Goal: Information Seeking & Learning: Understand process/instructions

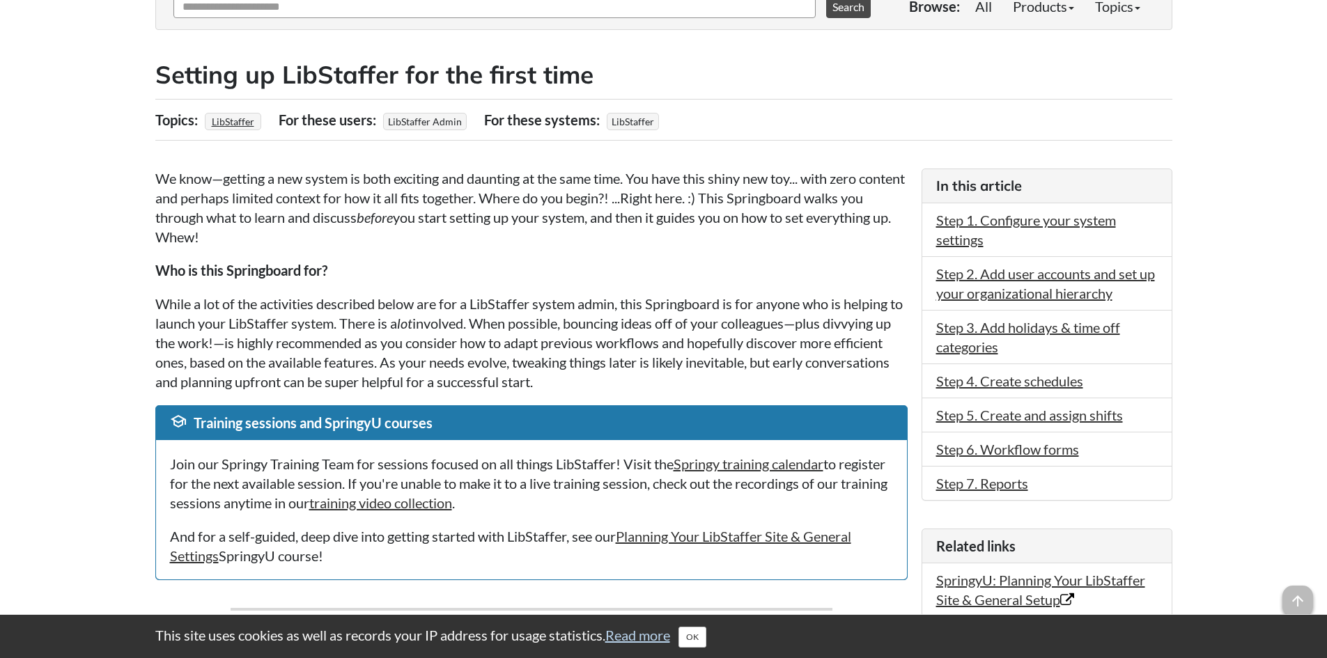
scroll to position [209, 0]
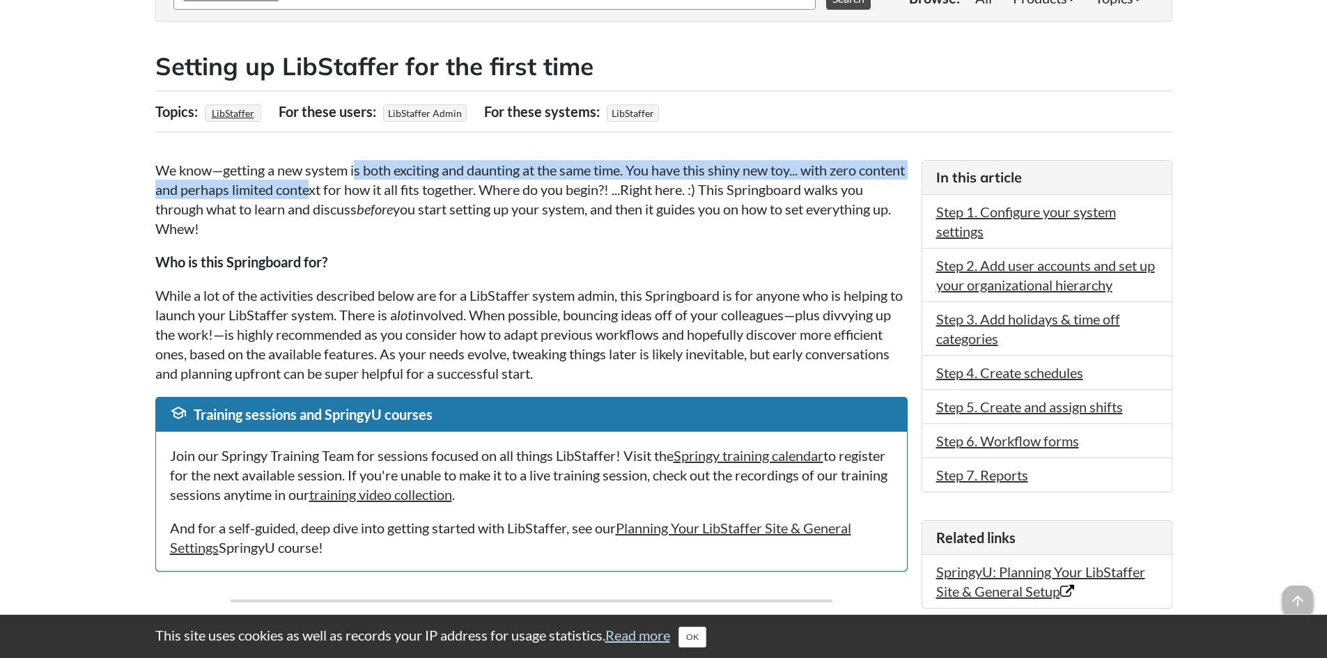
drag, startPoint x: 359, startPoint y: 163, endPoint x: 359, endPoint y: 187, distance: 23.7
click at [359, 187] on p "We know—getting a new system is both exciting and daunting at the same time. Yo…" at bounding box center [531, 199] width 752 height 78
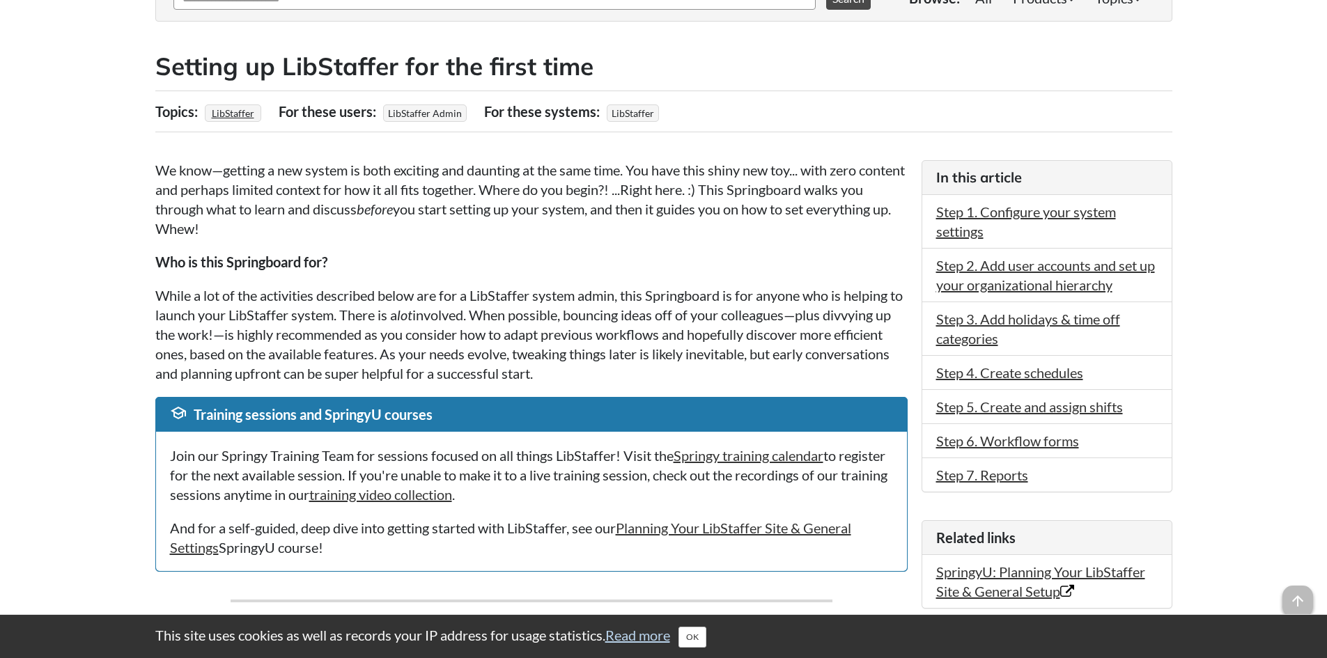
click at [617, 238] on p "We know—getting a new system is both exciting and daunting at the same time. Yo…" at bounding box center [531, 199] width 752 height 78
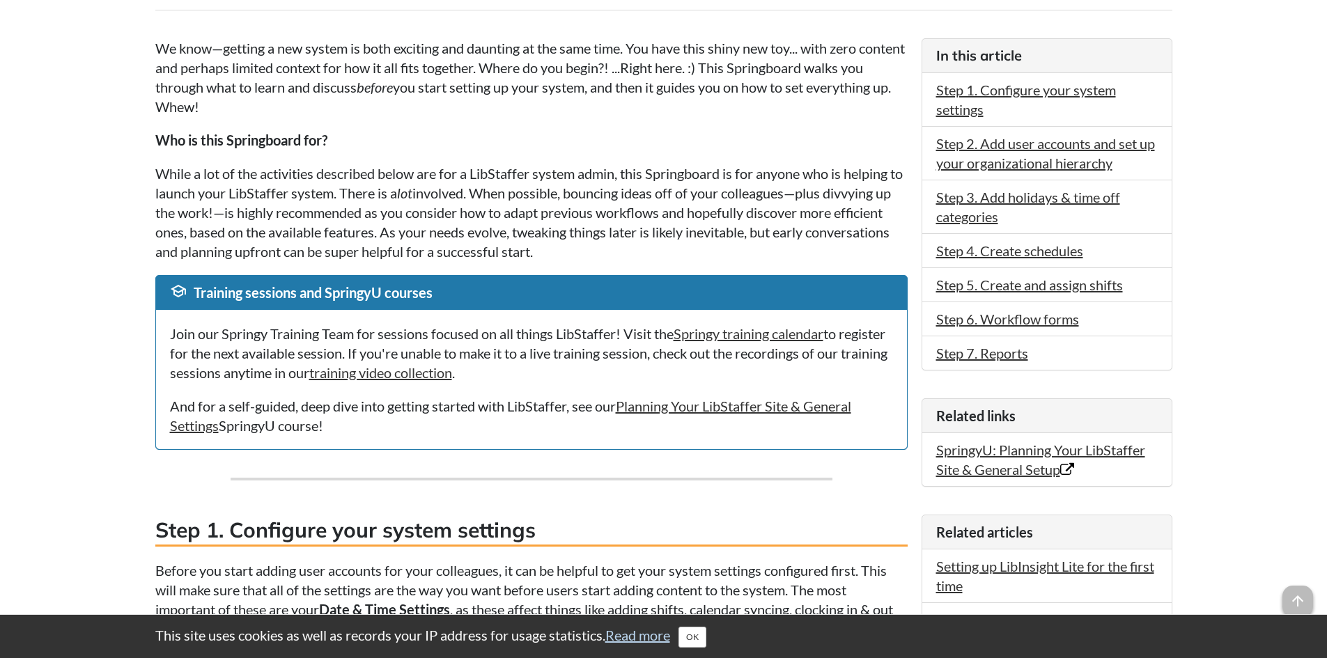
scroll to position [348, 0]
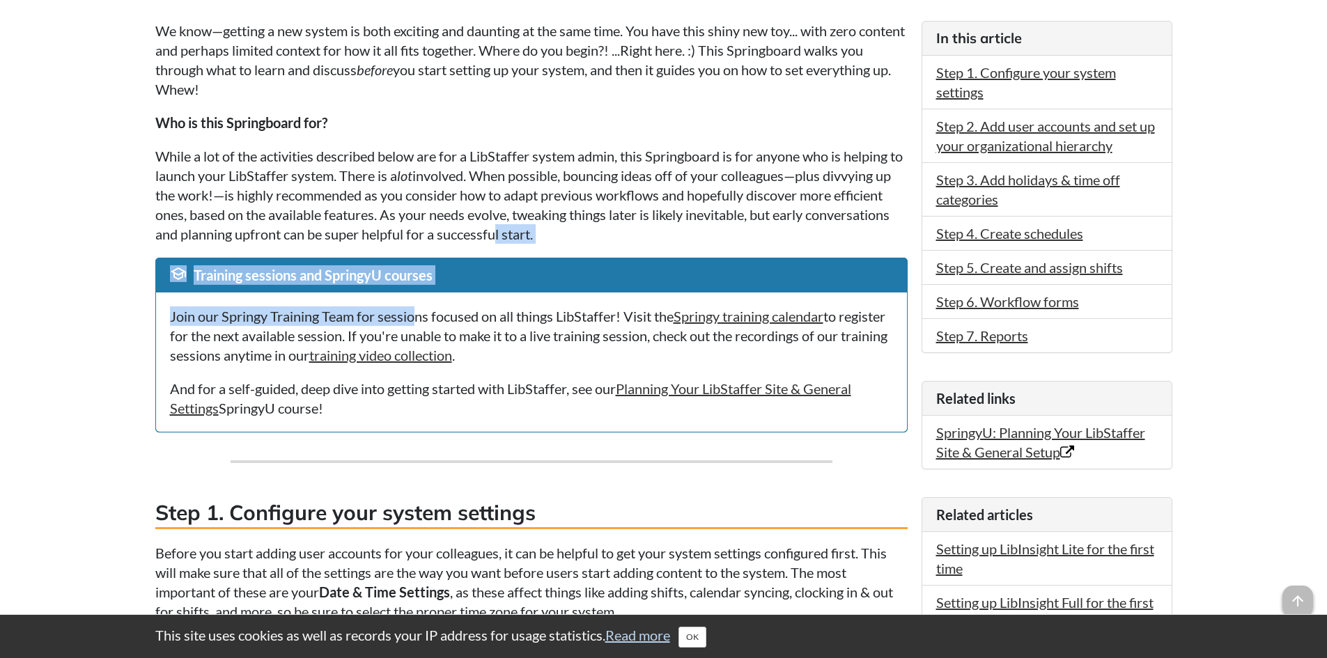
drag, startPoint x: 417, startPoint y: 320, endPoint x: 584, endPoint y: 235, distance: 187.9
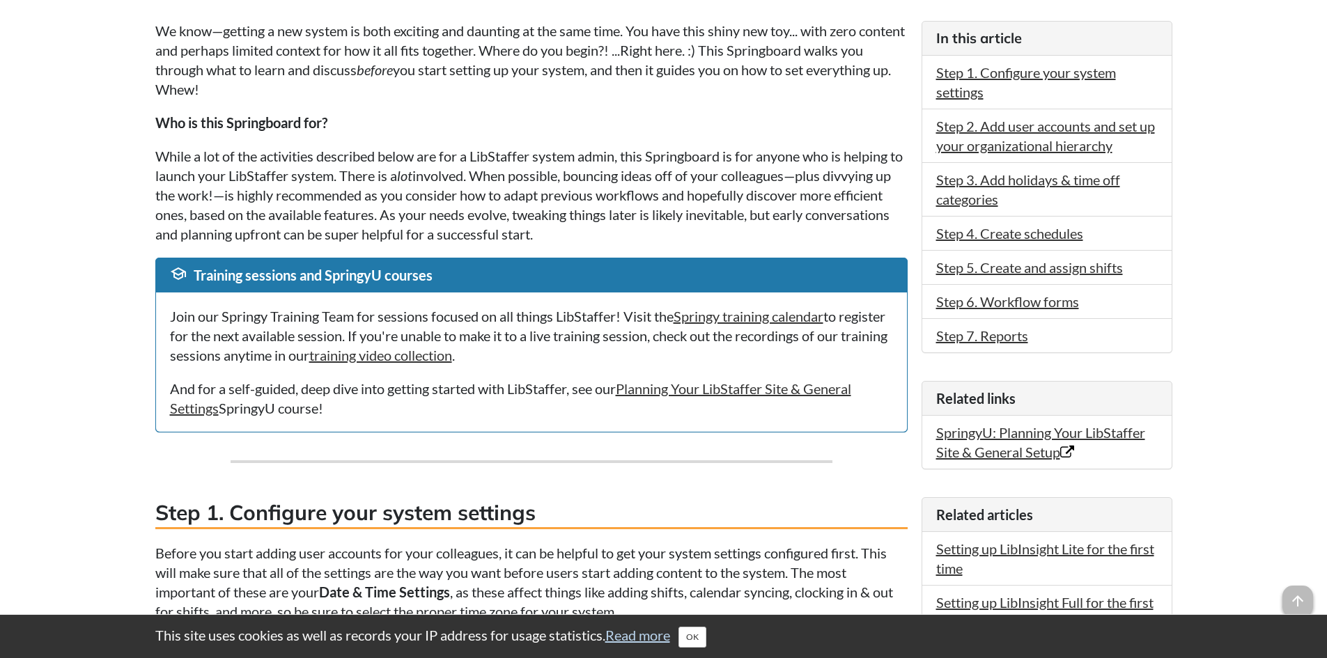
click at [646, 162] on p "While a lot of the activities described below are for a LibStaffer system admin…" at bounding box center [531, 195] width 752 height 98
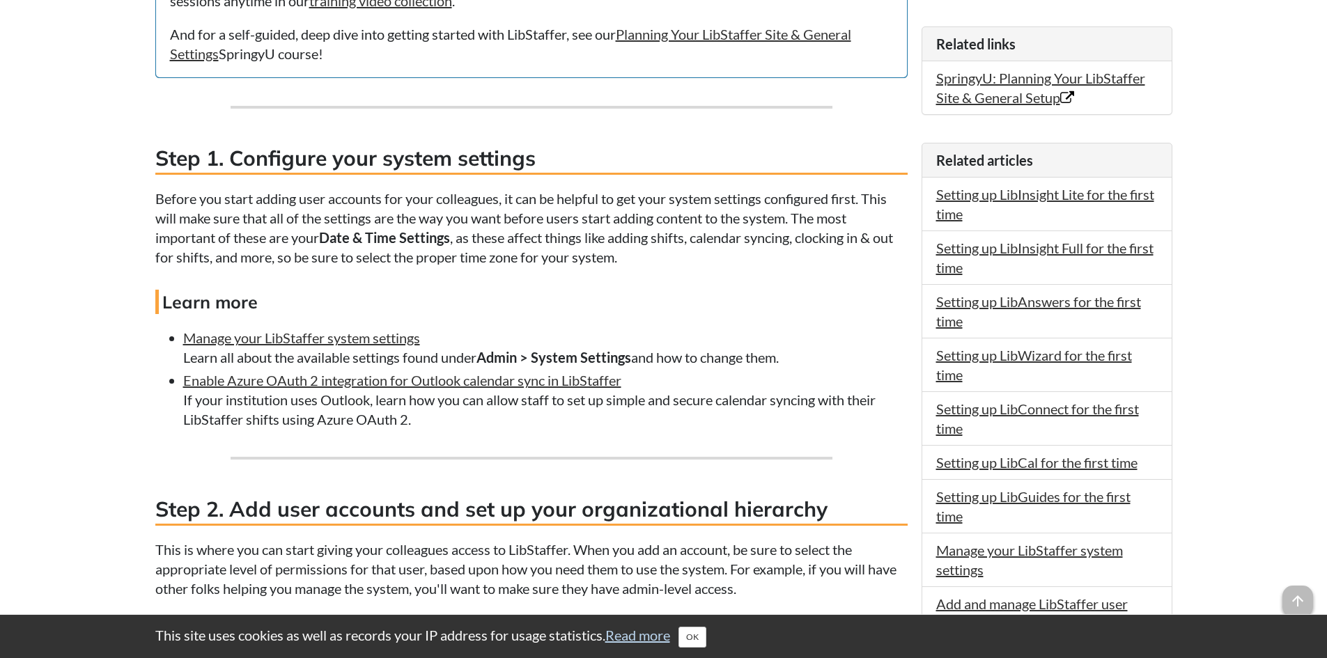
scroll to position [836, 0]
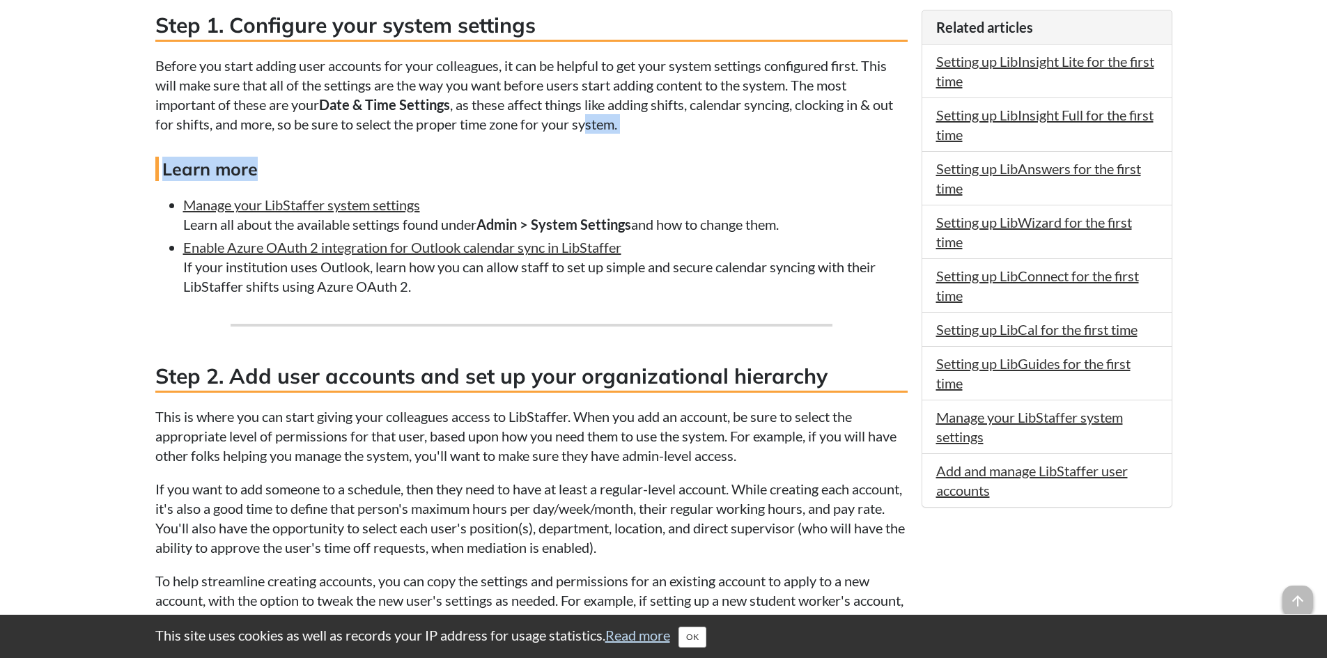
drag, startPoint x: 591, startPoint y: 122, endPoint x: 583, endPoint y: 155, distance: 33.6
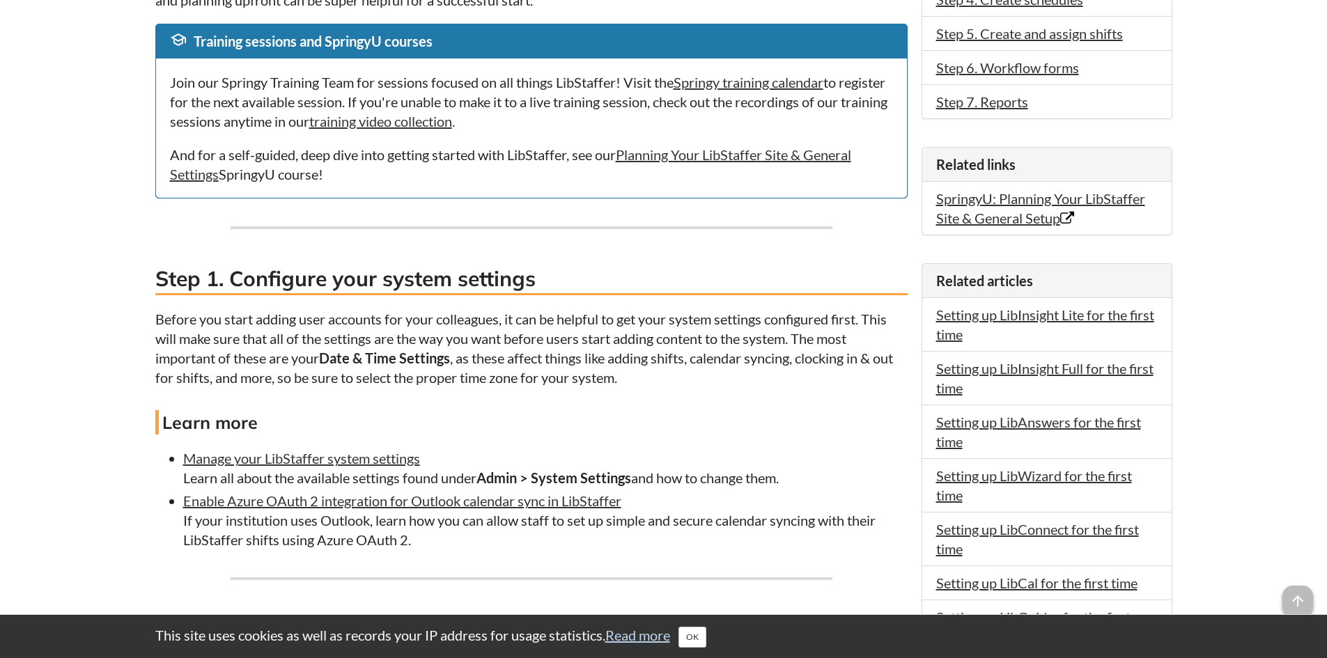
scroll to position [697, 0]
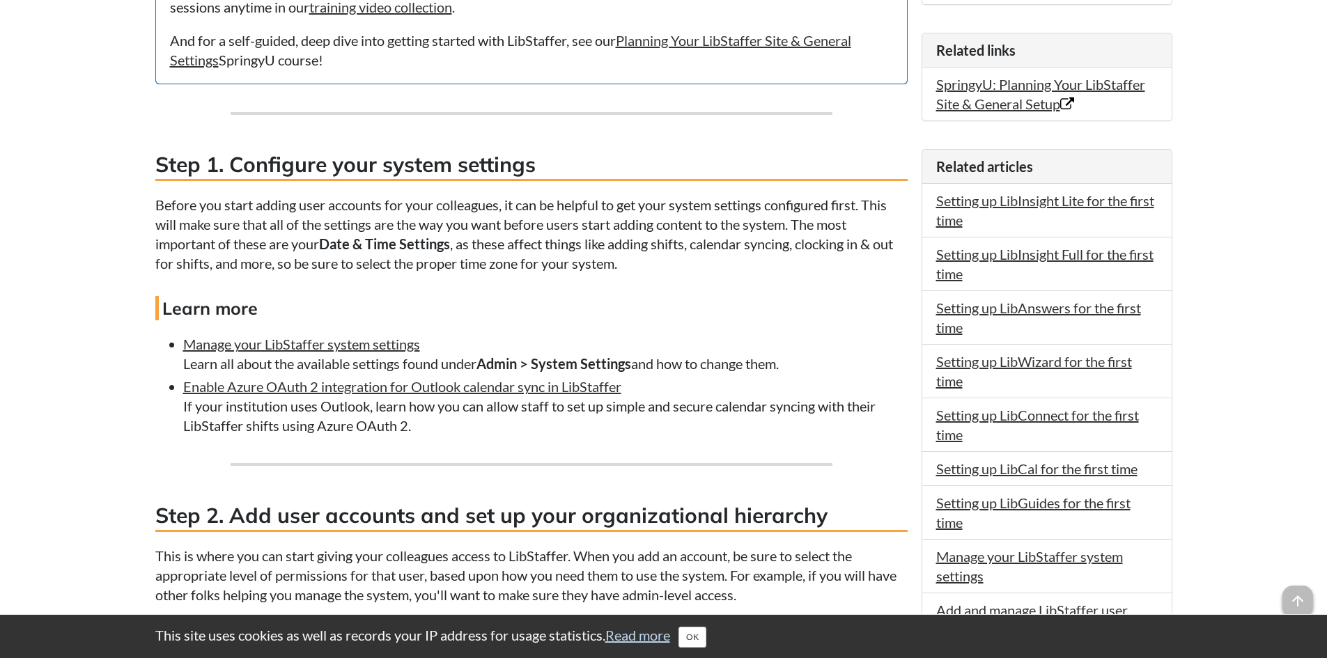
click at [380, 229] on p "Before you start adding user accounts for your colleagues, it can be helpful to…" at bounding box center [531, 234] width 752 height 78
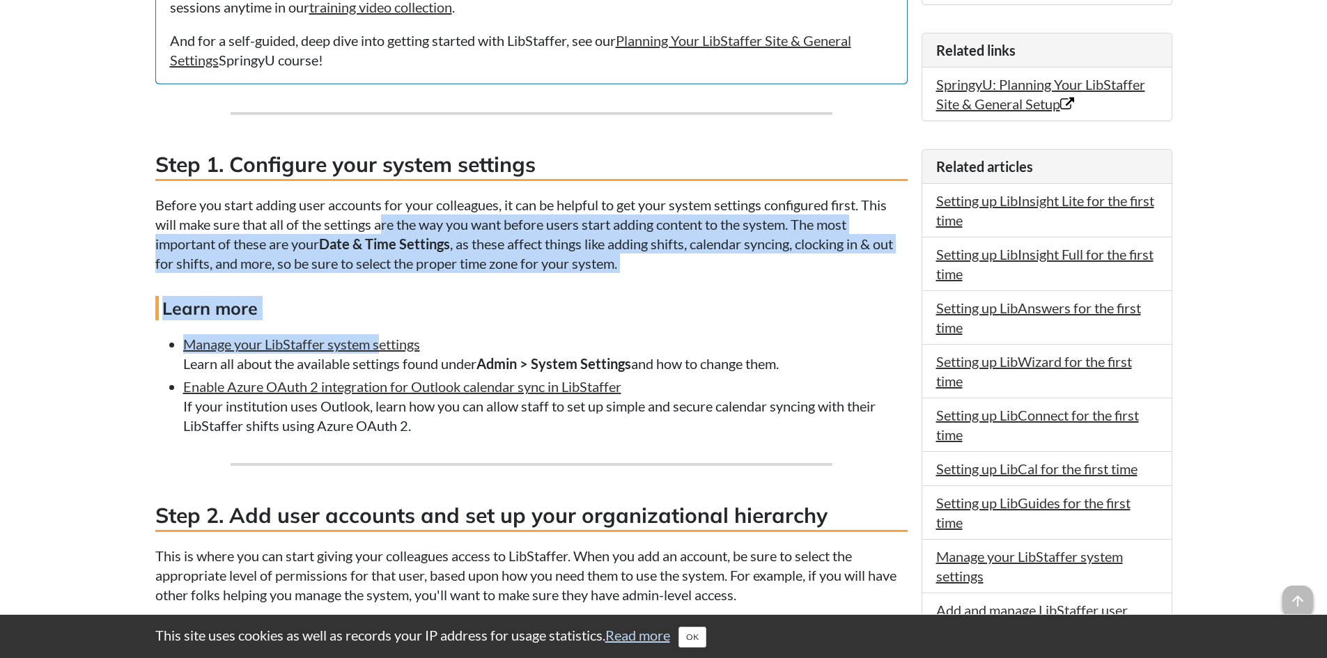
drag, startPoint x: 382, startPoint y: 221, endPoint x: 379, endPoint y: 331, distance: 110.1
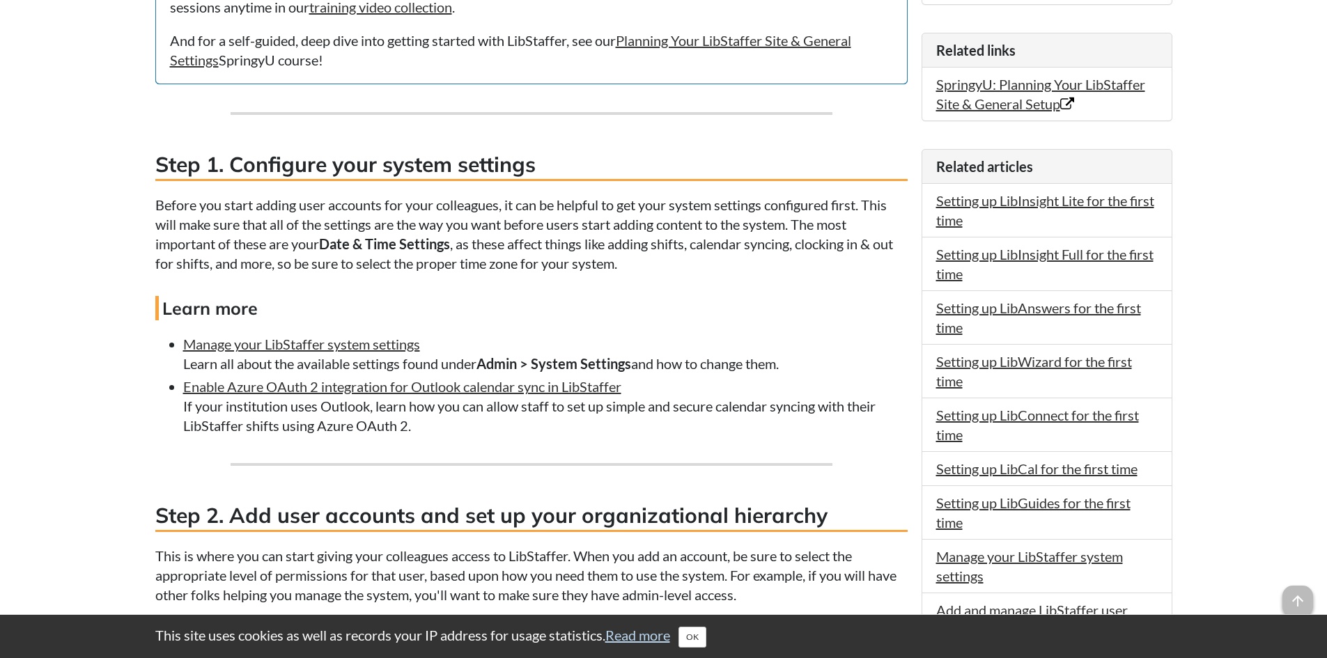
click at [791, 386] on li "Enable Azure OAuth 2 integration for Outlook calendar sync in LibStaffer If you…" at bounding box center [545, 406] width 725 height 59
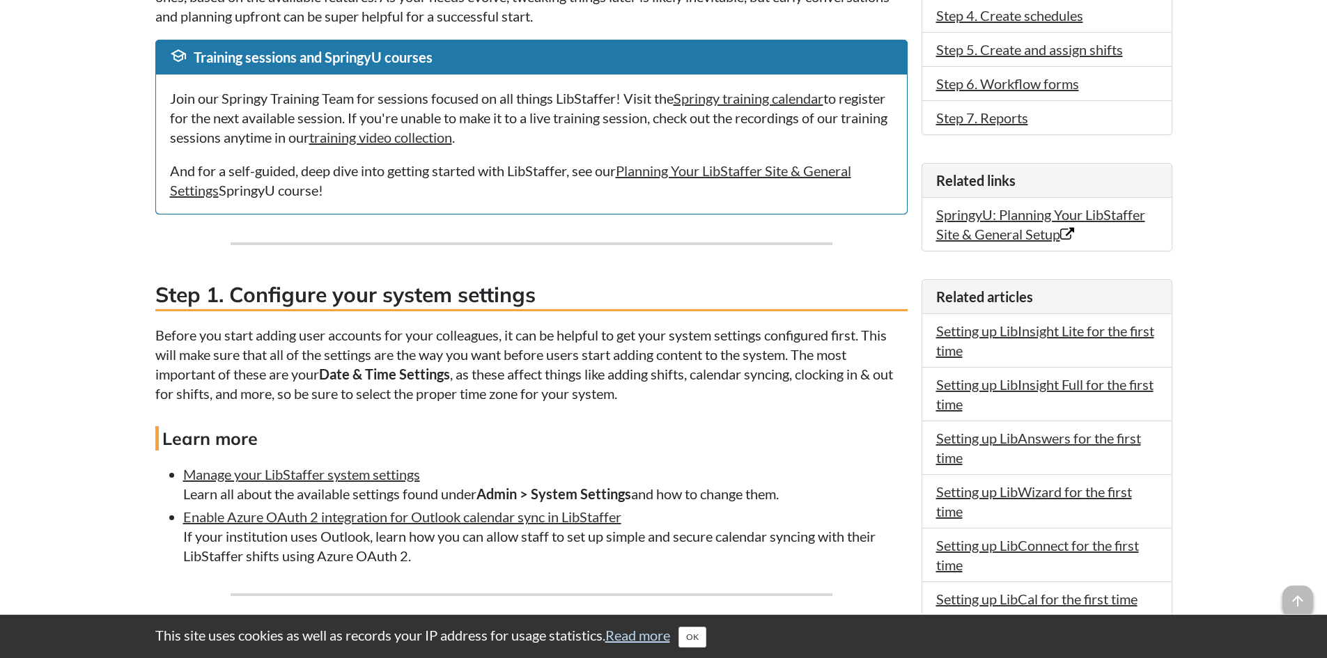
scroll to position [557, 0]
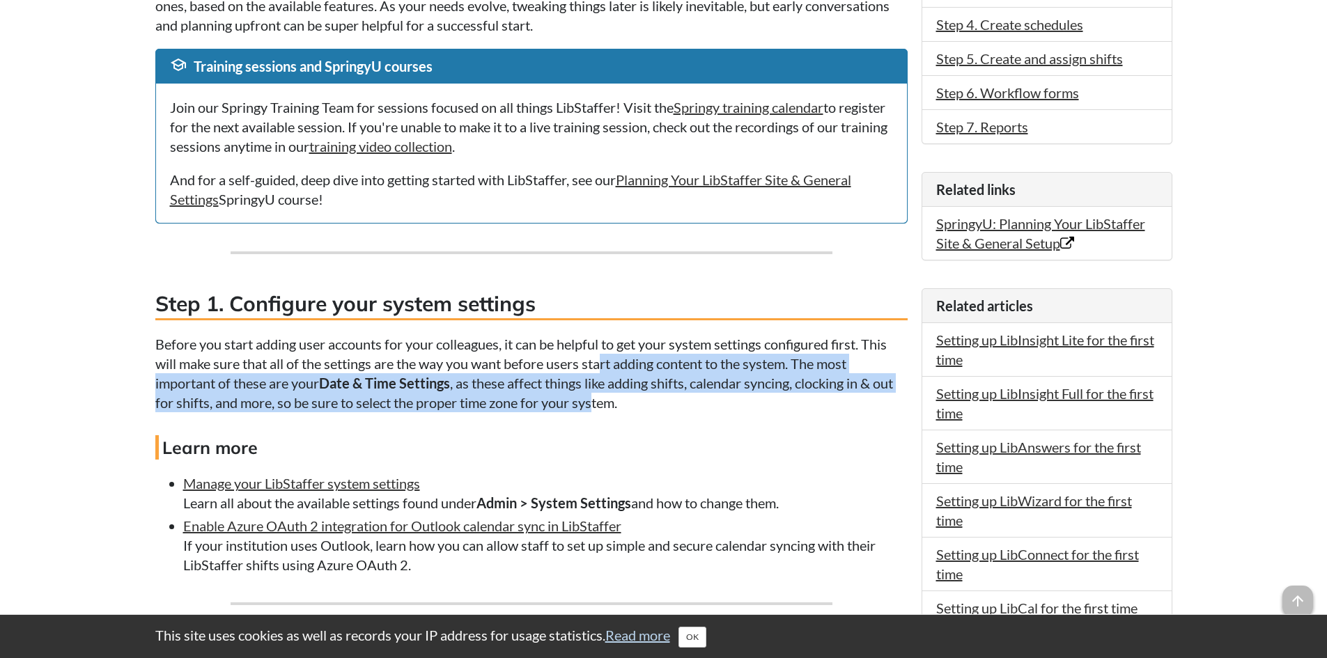
drag, startPoint x: 605, startPoint y: 355, endPoint x: 596, endPoint y: 402, distance: 48.4
click at [596, 402] on p "Before you start adding user accounts for your colleagues, it can be helpful to…" at bounding box center [531, 373] width 752 height 78
drag, startPoint x: 651, startPoint y: 412, endPoint x: 664, endPoint y: 355, distance: 58.0
click at [664, 355] on p "Before you start adding user accounts for your colleagues, it can be helpful to…" at bounding box center [531, 373] width 752 height 78
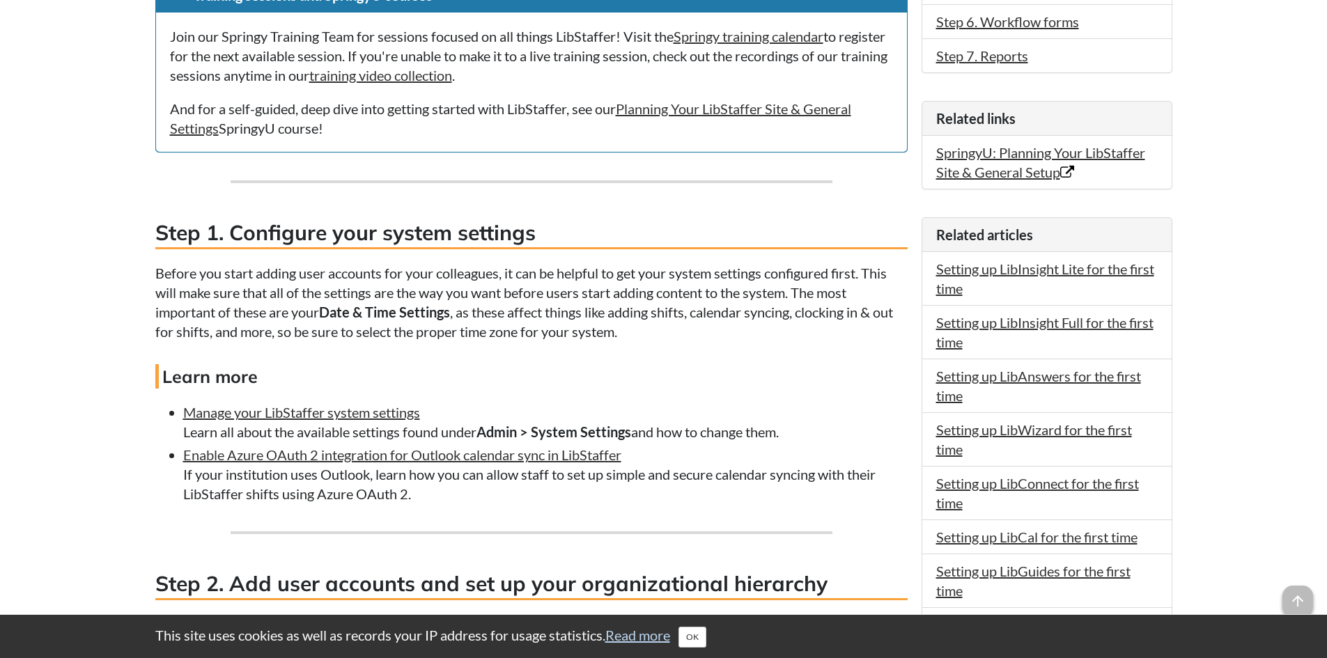
scroll to position [766, 0]
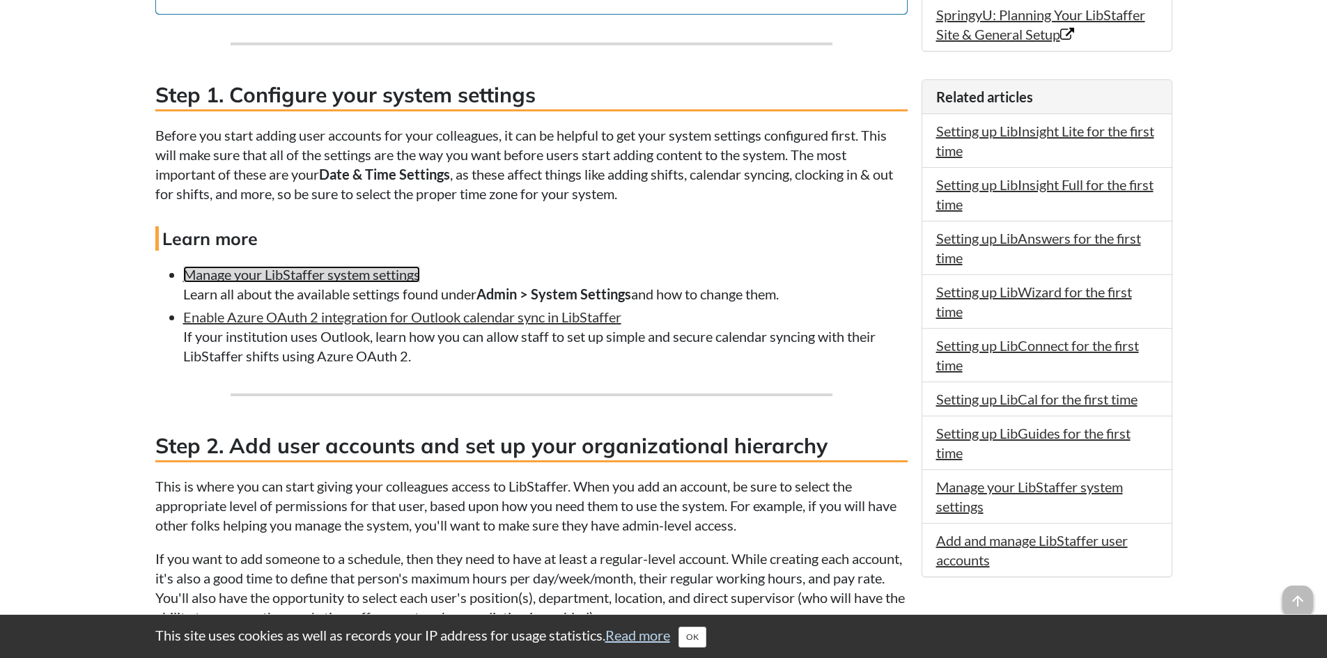
click at [359, 274] on link "Manage your LibStaffer system settings" at bounding box center [301, 274] width 237 height 17
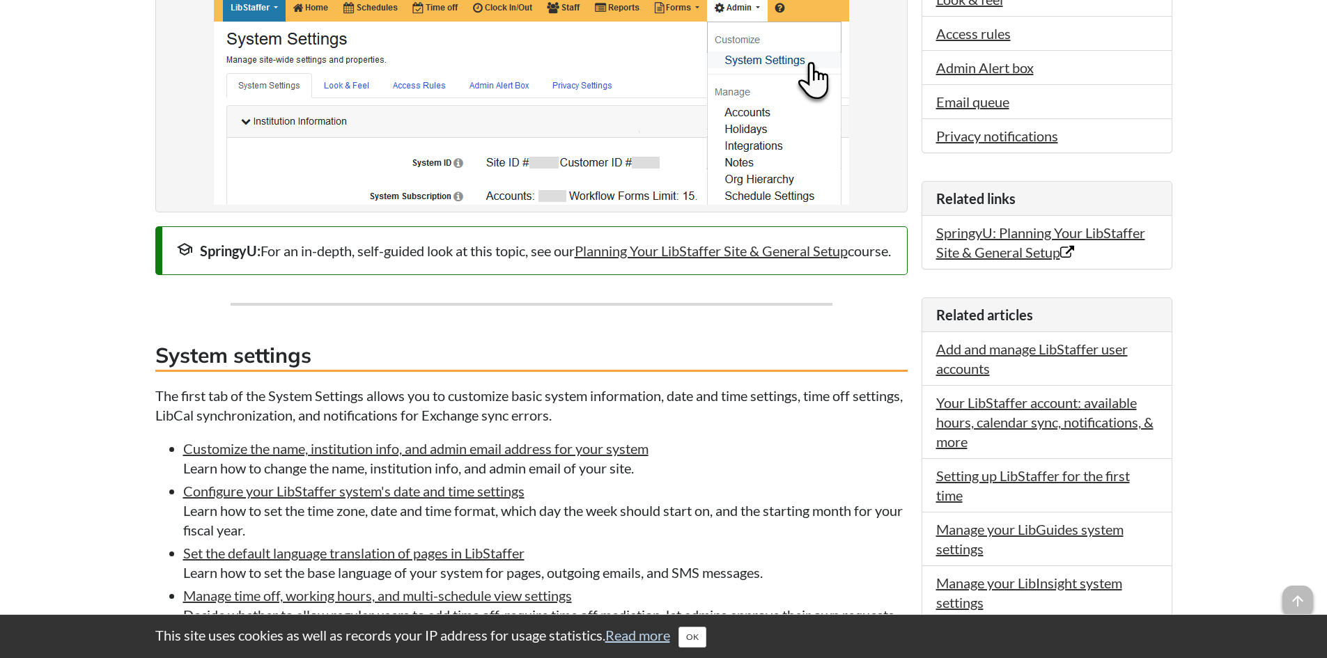
scroll to position [488, 0]
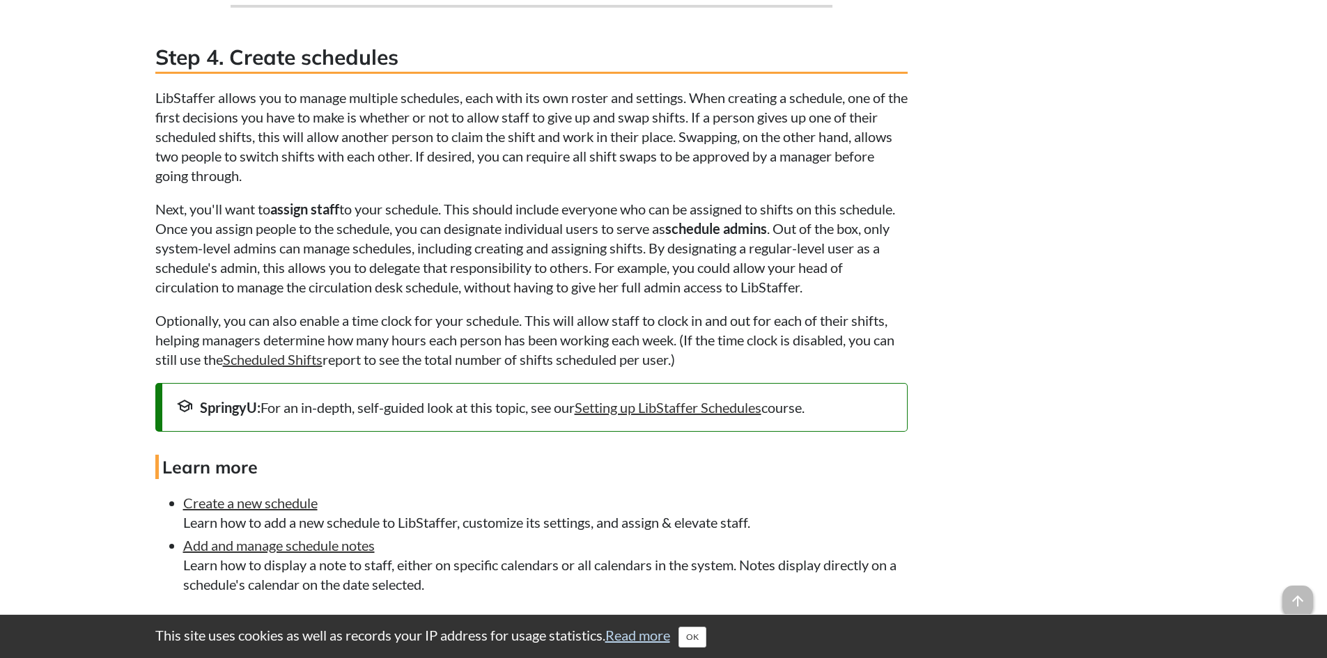
scroll to position [2299, 0]
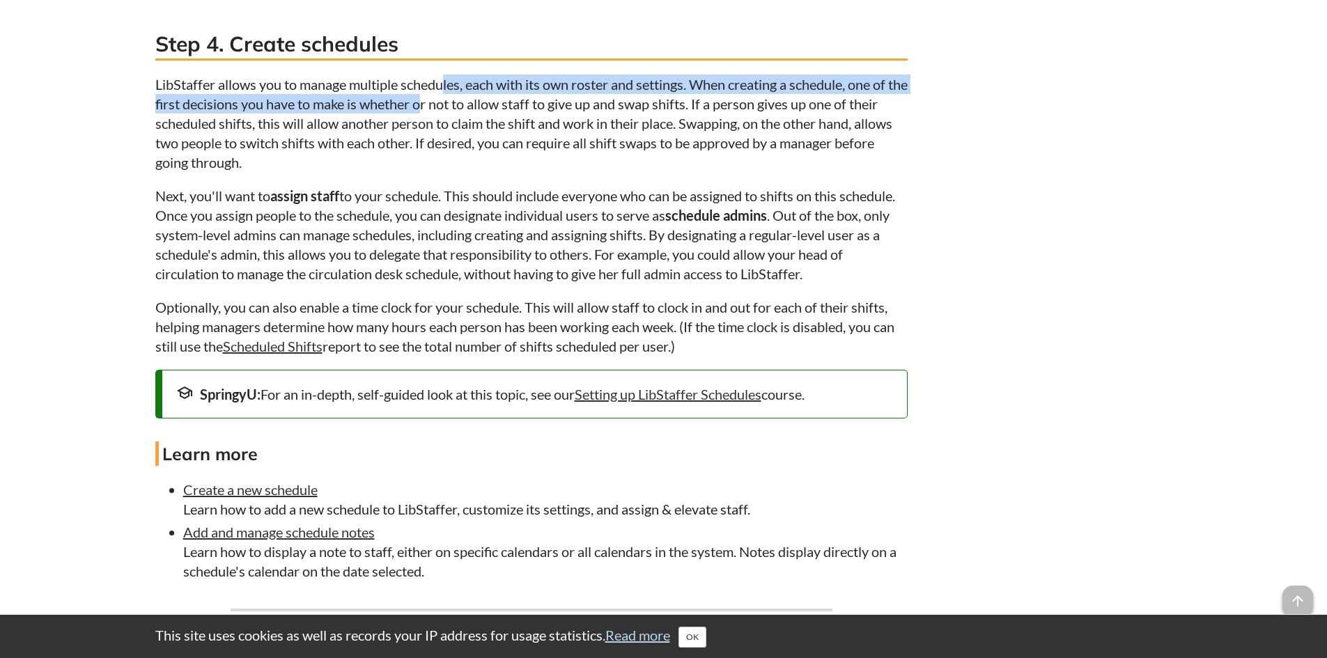
drag, startPoint x: 448, startPoint y: 88, endPoint x: 449, endPoint y: 105, distance: 16.7
click at [449, 105] on p "LibStaffer allows you to manage multiple schedules, each with its own roster an…" at bounding box center [531, 124] width 752 height 98
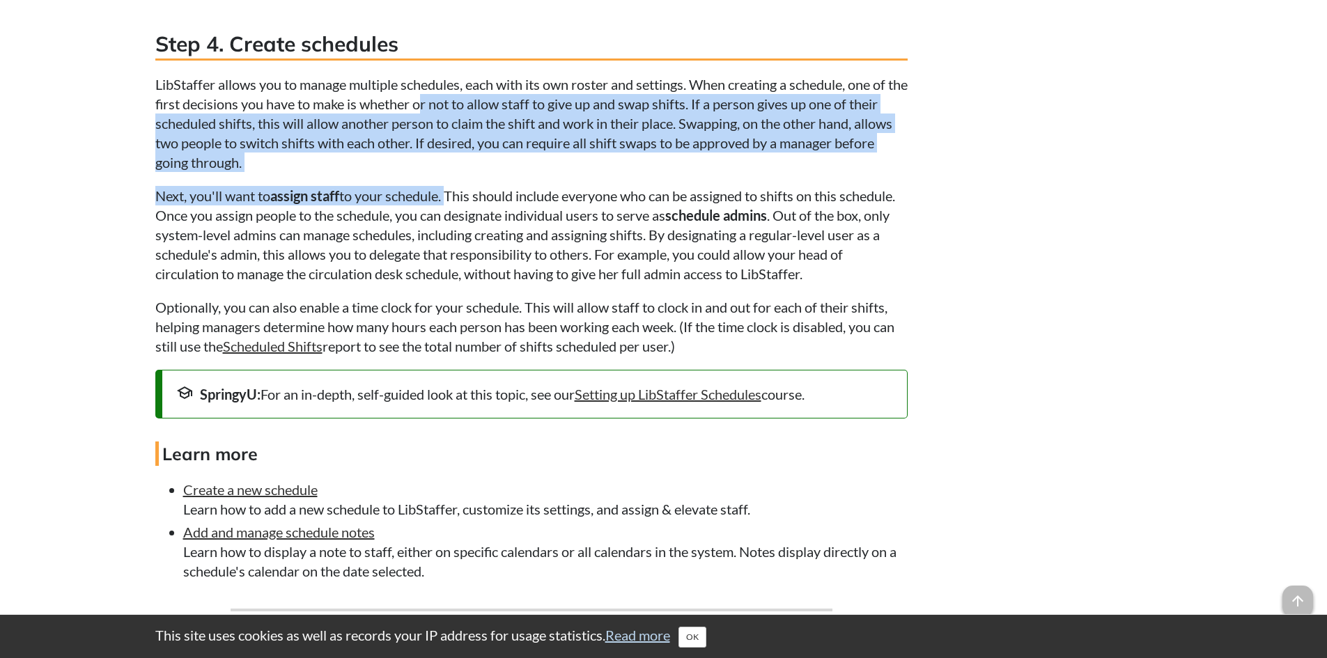
drag, startPoint x: 449, startPoint y: 109, endPoint x: 453, endPoint y: 192, distance: 83.7
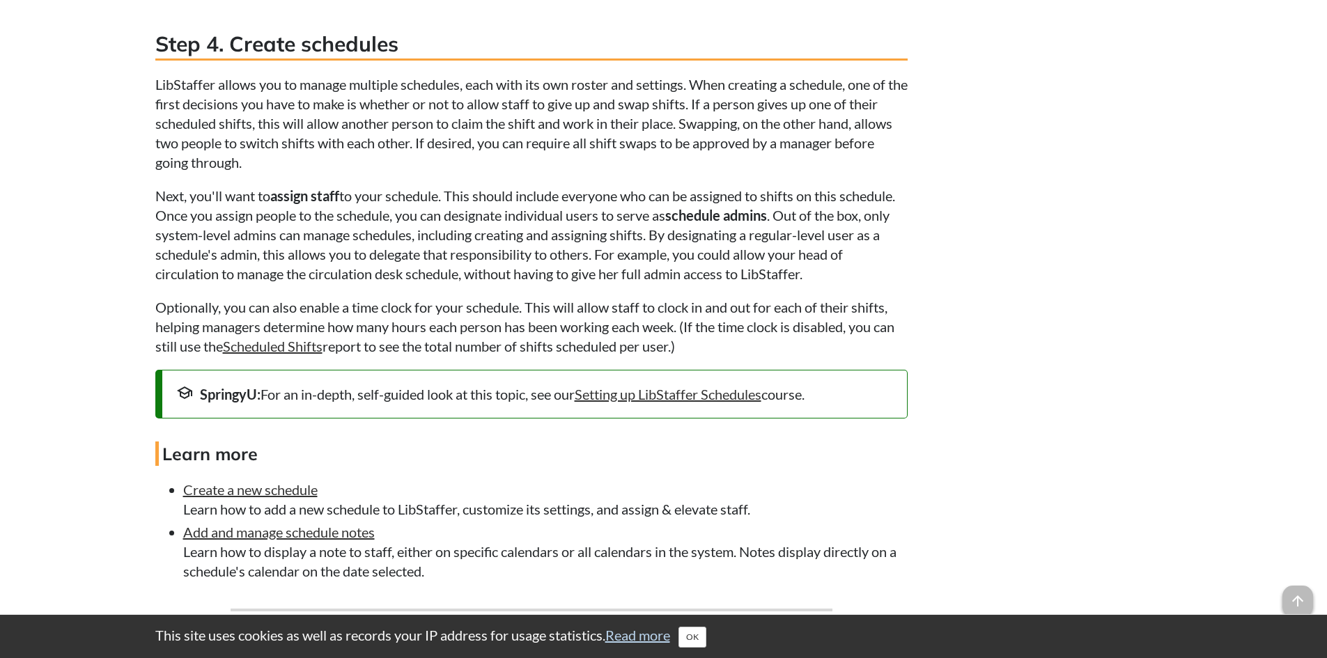
click at [454, 193] on p "Next, you'll want to assign staff to your schedule. This should include everyon…" at bounding box center [531, 235] width 752 height 98
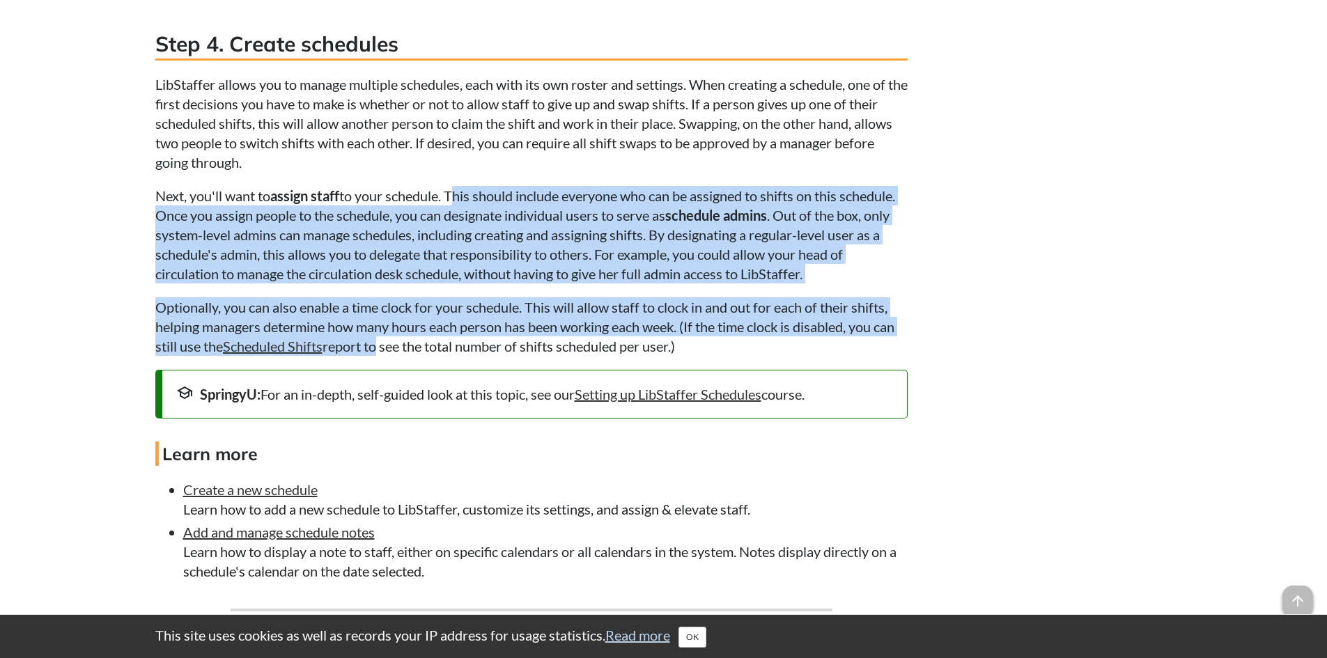
drag, startPoint x: 454, startPoint y: 193, endPoint x: 377, endPoint y: 350, distance: 174.8
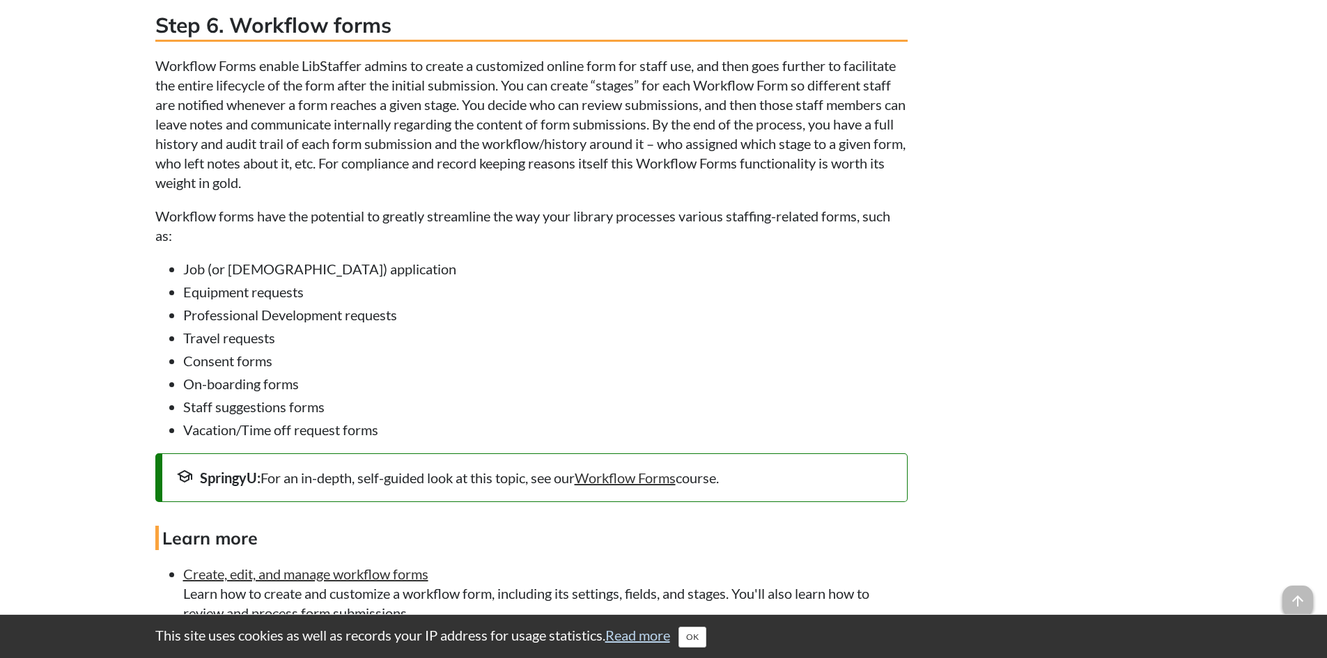
scroll to position [3553, 0]
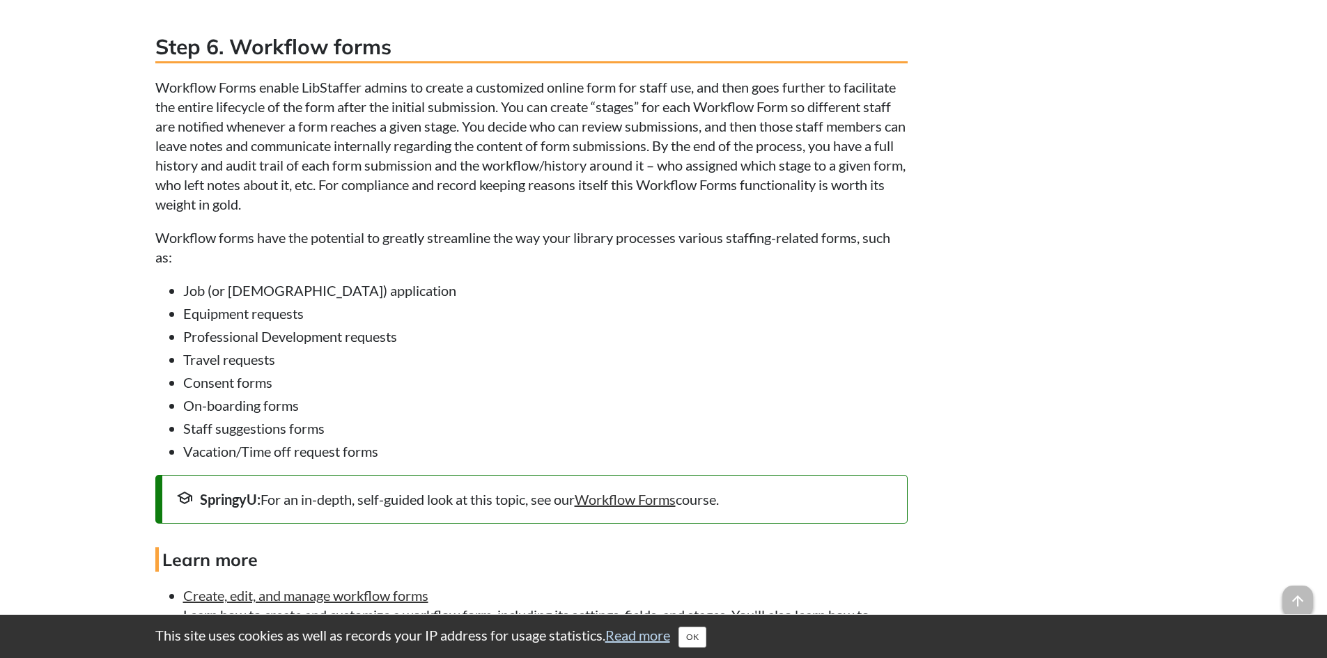
click at [754, 383] on li "Consent forms" at bounding box center [545, 383] width 725 height 20
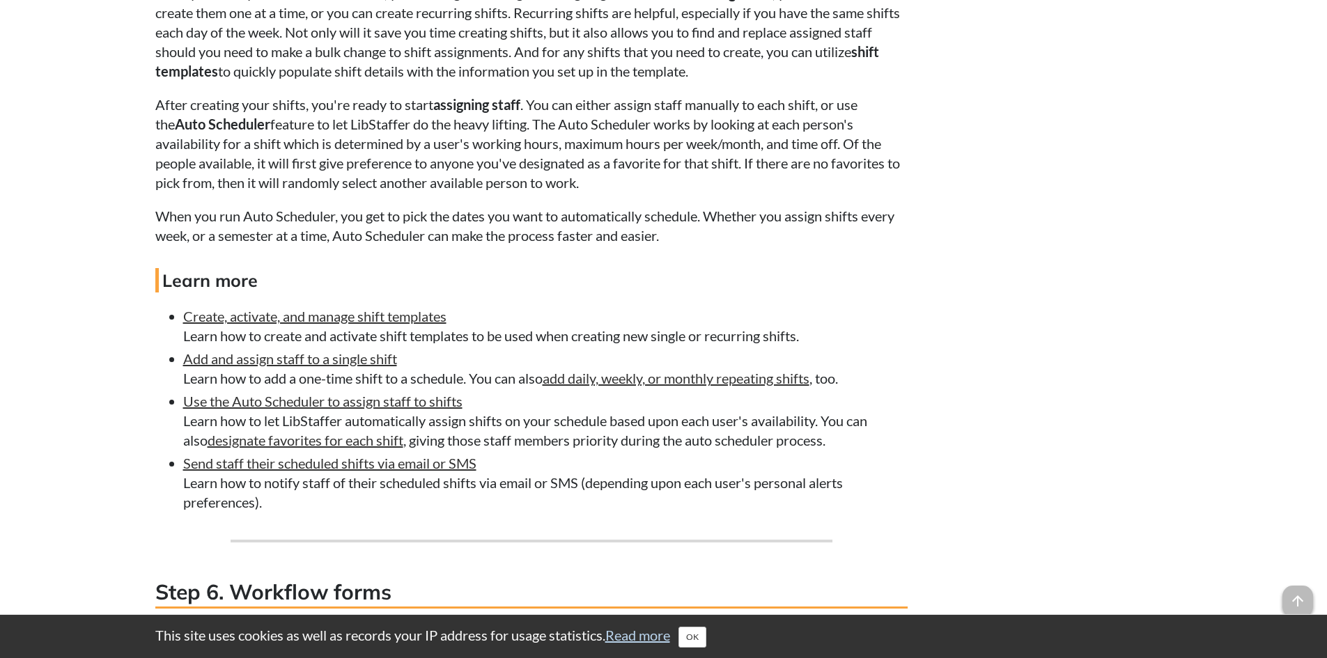
scroll to position [2996, 0]
